Goal: Navigation & Orientation: Find specific page/section

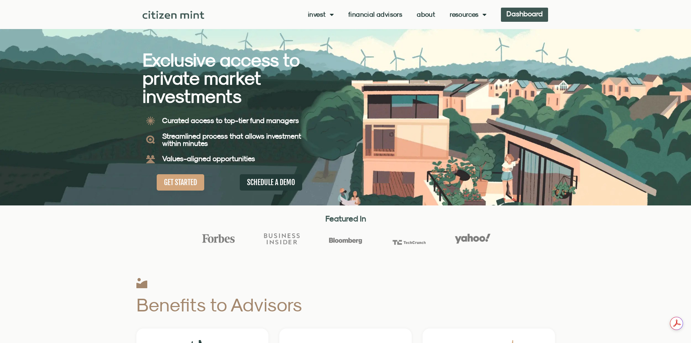
click at [535, 20] on link "Dashboard" at bounding box center [524, 15] width 47 height 14
click at [540, 15] on span "login" at bounding box center [534, 13] width 15 height 5
click at [523, 18] on link "Dashboard" at bounding box center [524, 15] width 47 height 14
